Goal: Navigation & Orientation: Find specific page/section

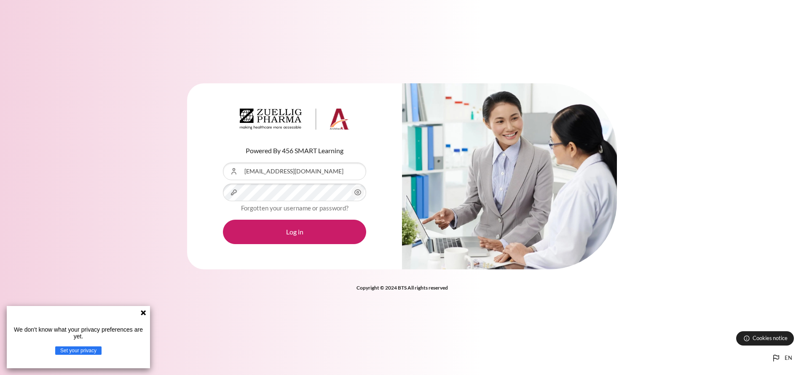
click at [223, 220] on button "Log in" at bounding box center [294, 232] width 143 height 24
click at [142, 314] on icon at bounding box center [143, 312] width 5 height 5
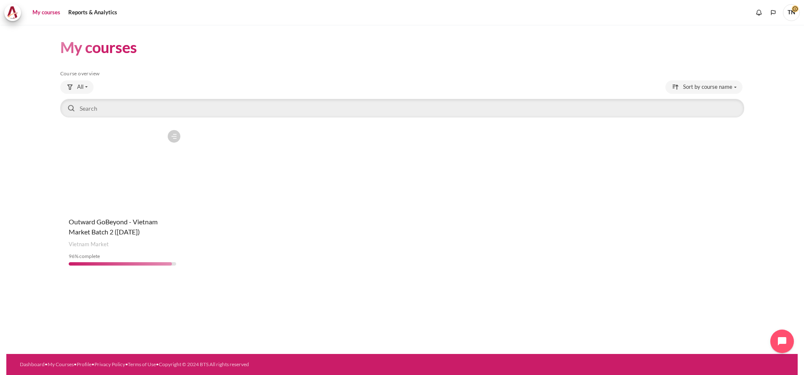
click at [153, 188] on figure "Content" at bounding box center [122, 168] width 125 height 84
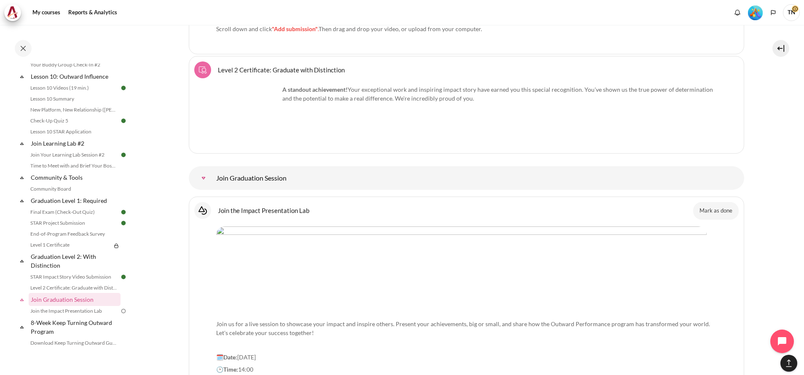
scroll to position [10512, 0]
